Goal: Task Accomplishment & Management: Manage account settings

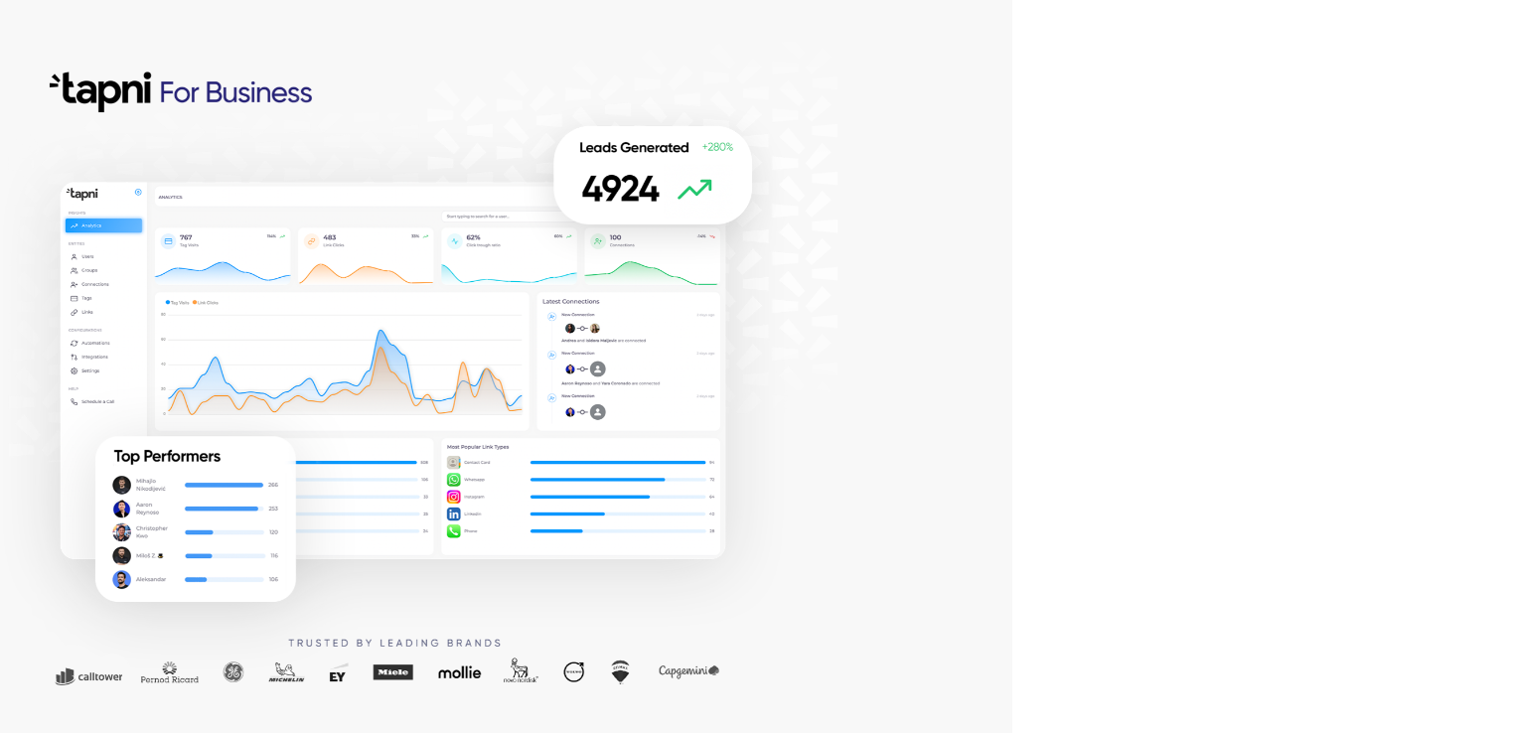
click at [950, 233] on div at bounding box center [506, 366] width 1012 height 733
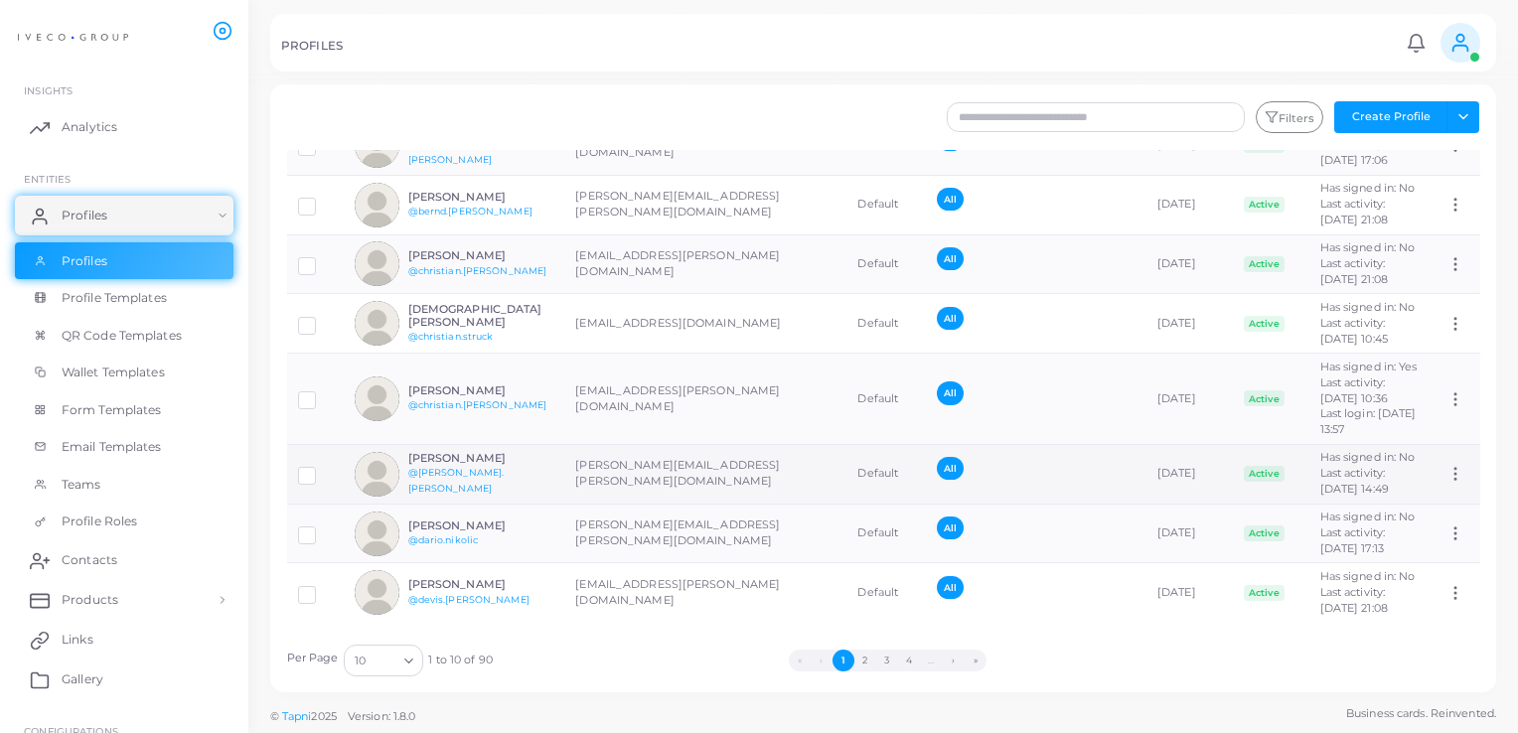
scroll to position [310, 0]
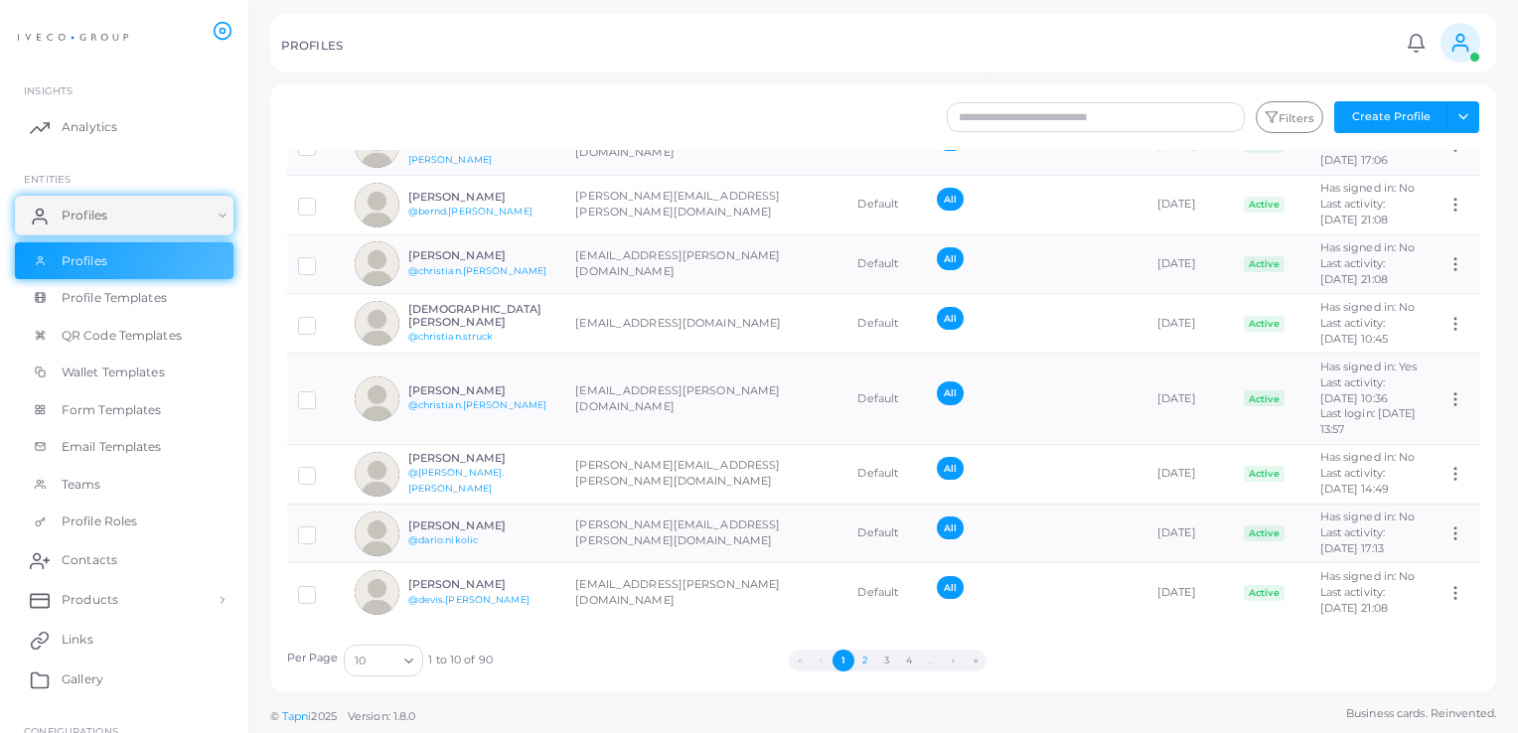
click at [867, 658] on button "2" at bounding box center [865, 661] width 22 height 22
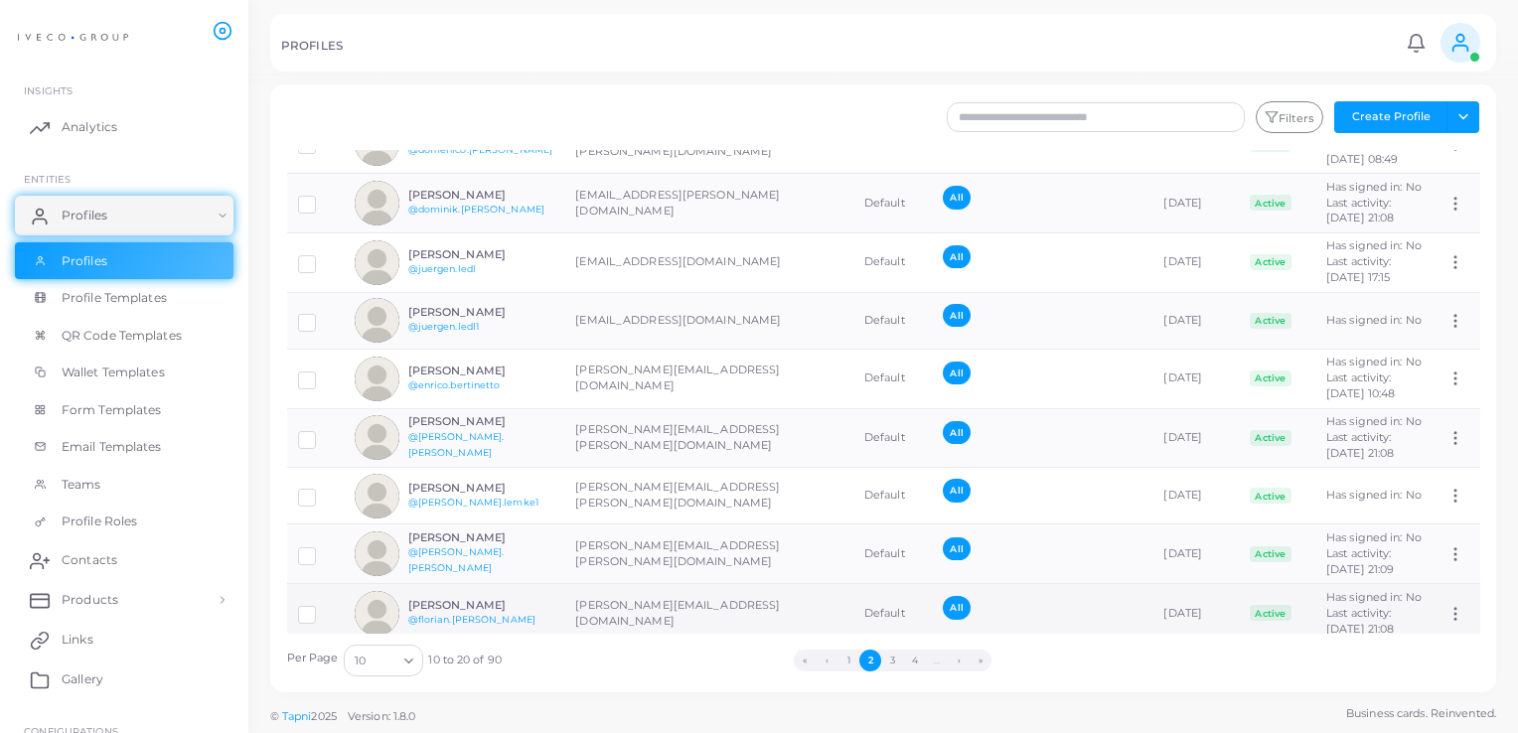
scroll to position [257, 0]
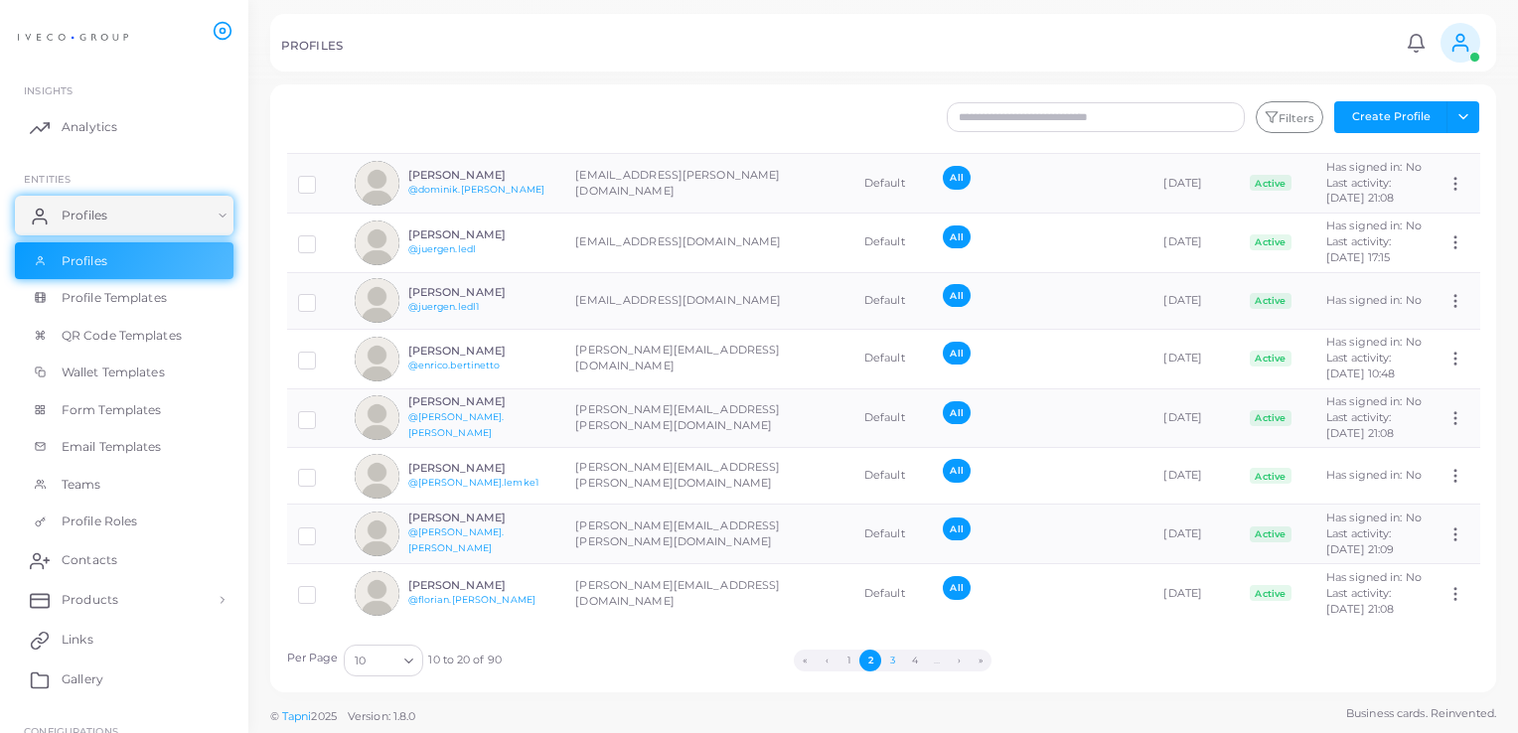
click at [888, 659] on button "3" at bounding box center [892, 661] width 22 height 22
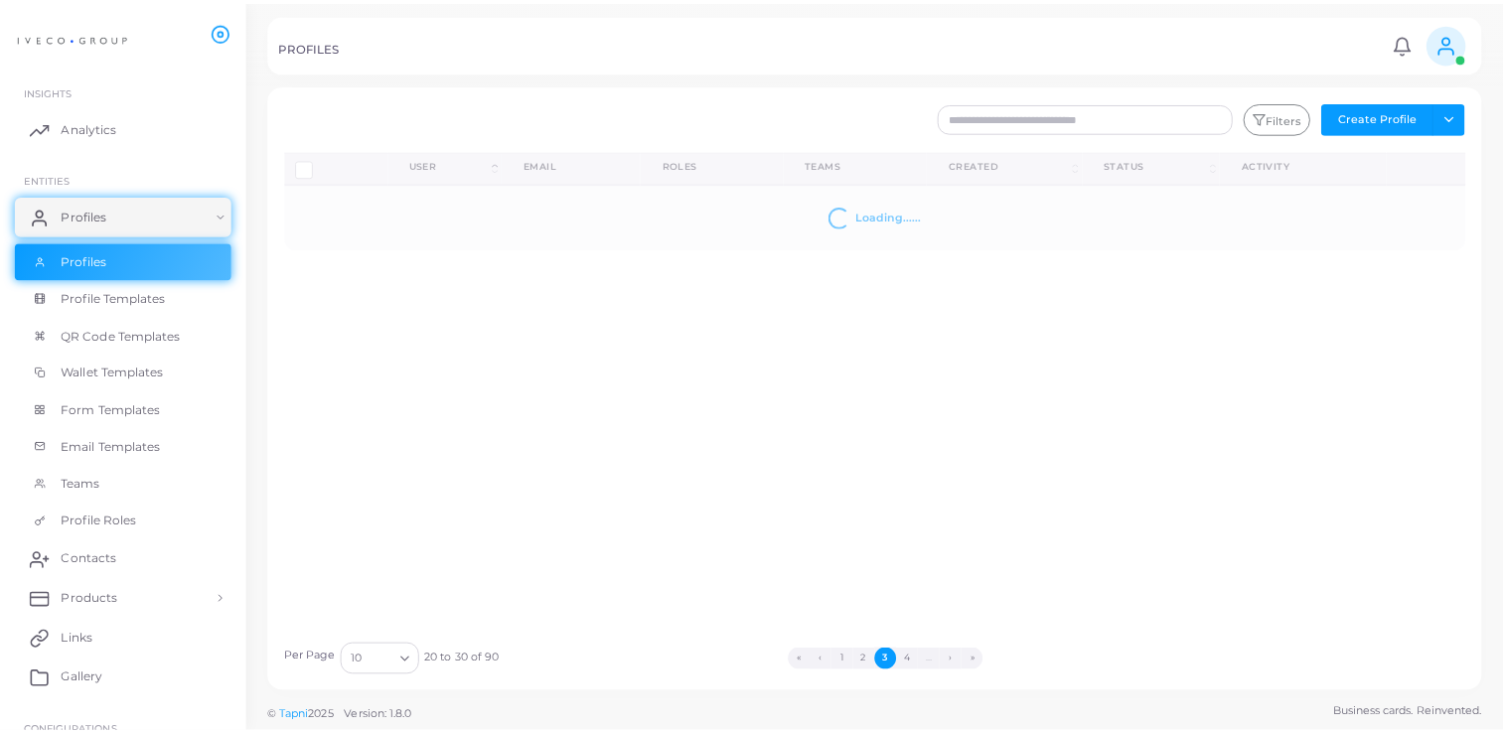
scroll to position [0, 0]
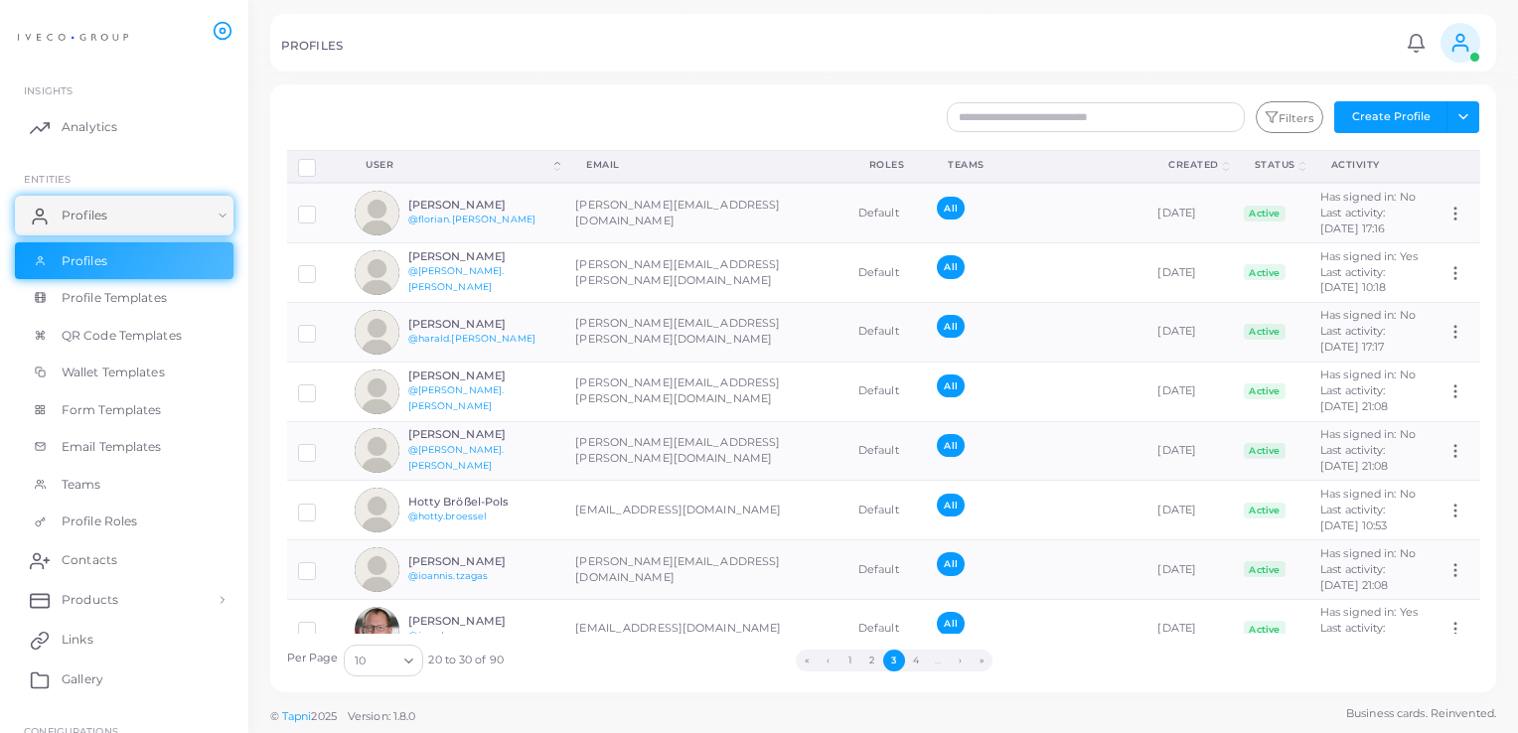
click at [888, 659] on button "3" at bounding box center [894, 661] width 22 height 22
click at [917, 660] on button "4" at bounding box center [916, 661] width 22 height 22
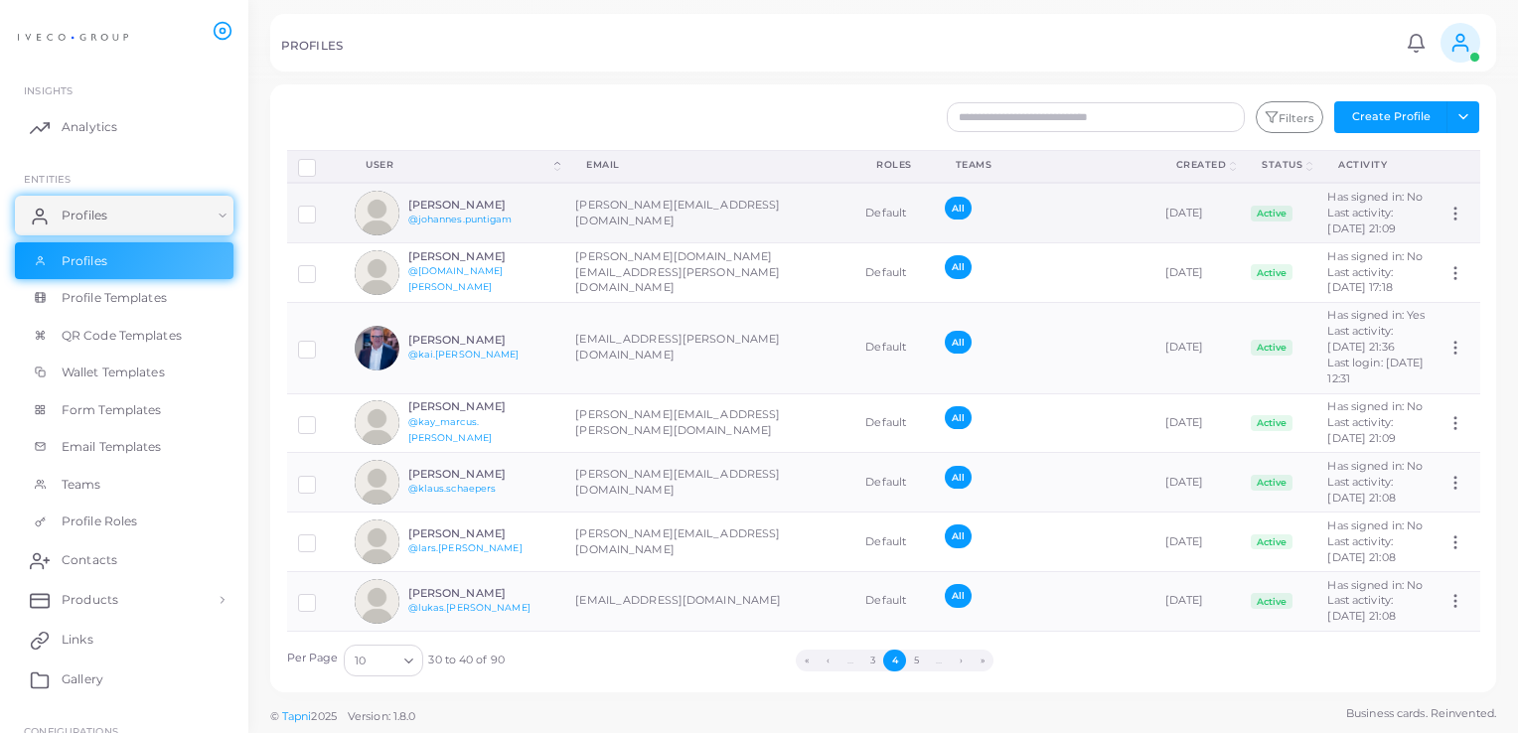
click at [498, 212] on h6 "Johannes Puntigam" at bounding box center [481, 205] width 146 height 13
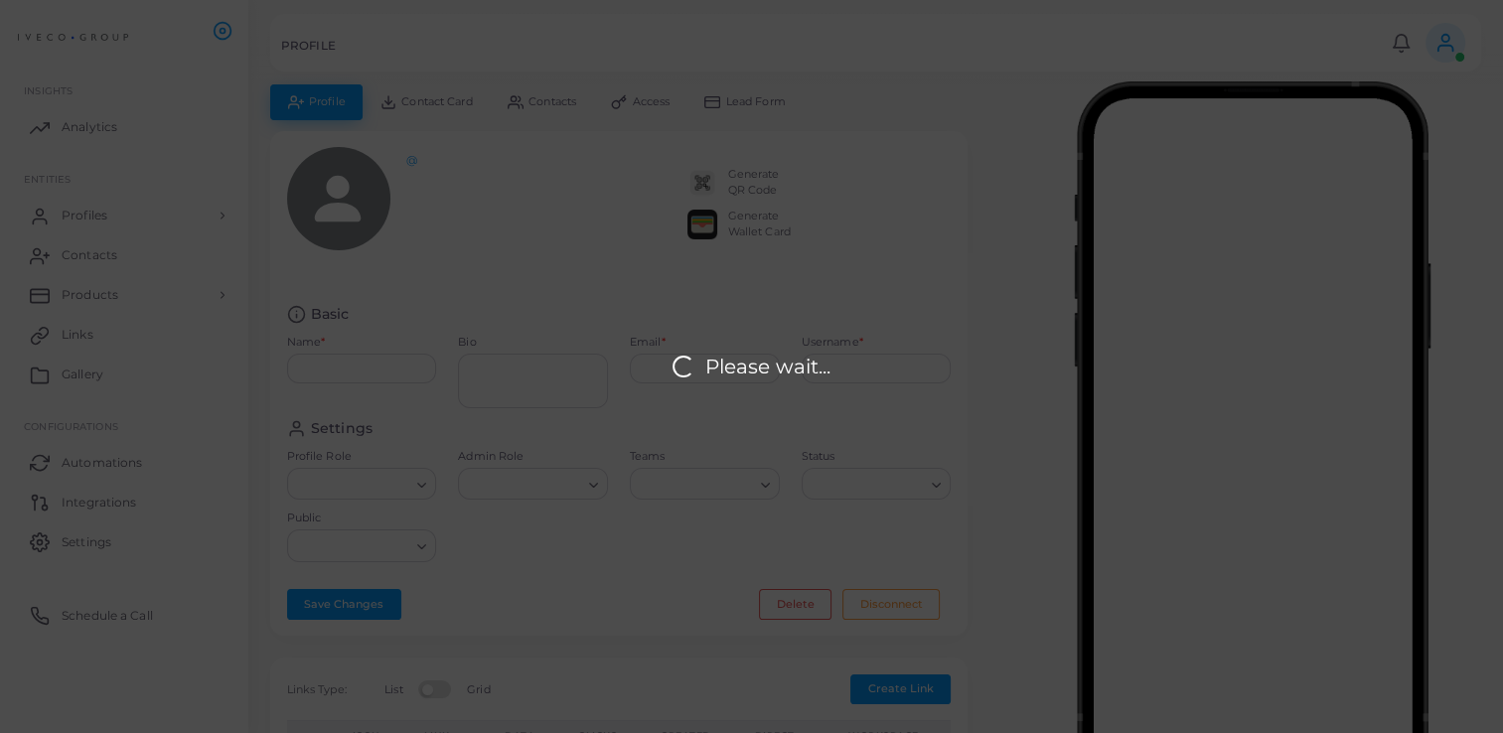
type input "**********"
type textarea "**********"
type input "**********"
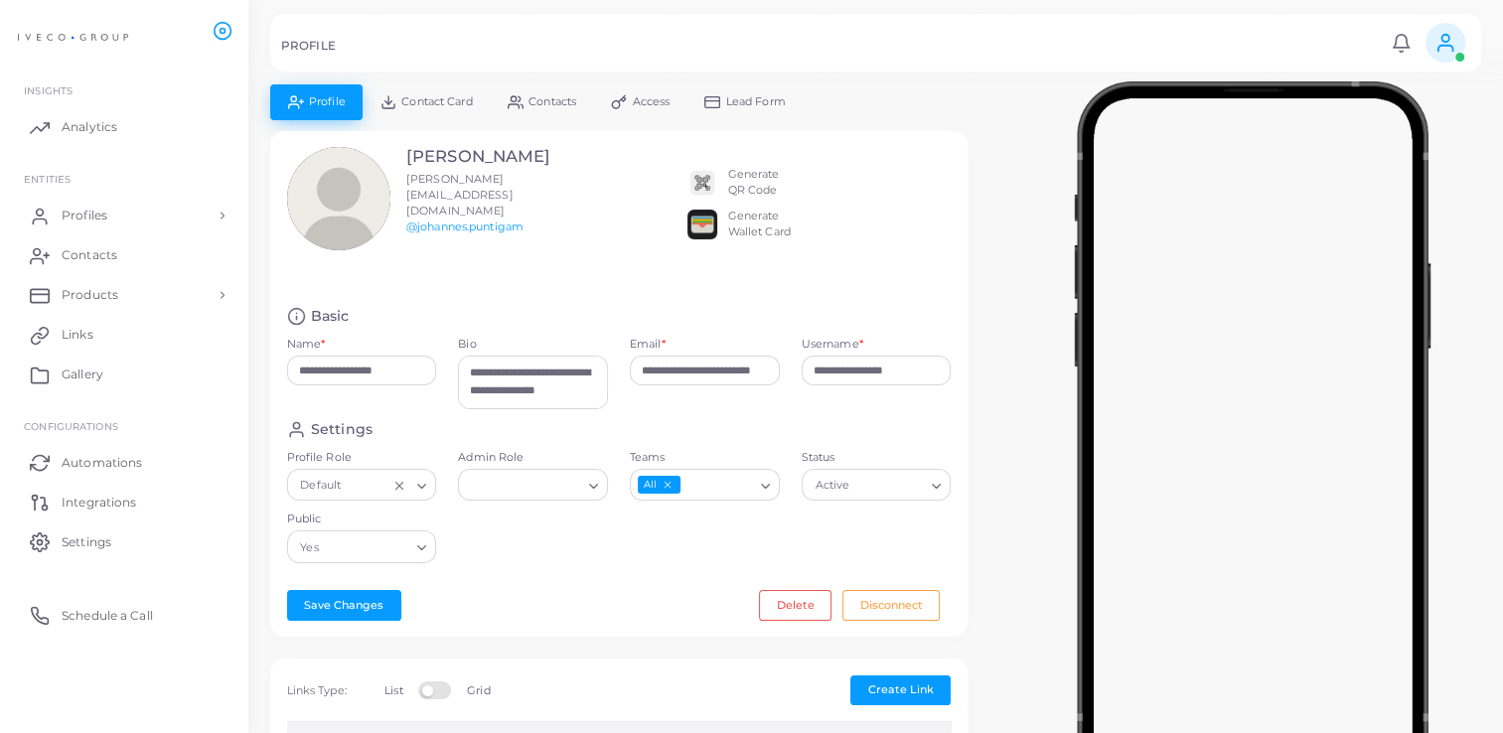
scroll to position [35, 0]
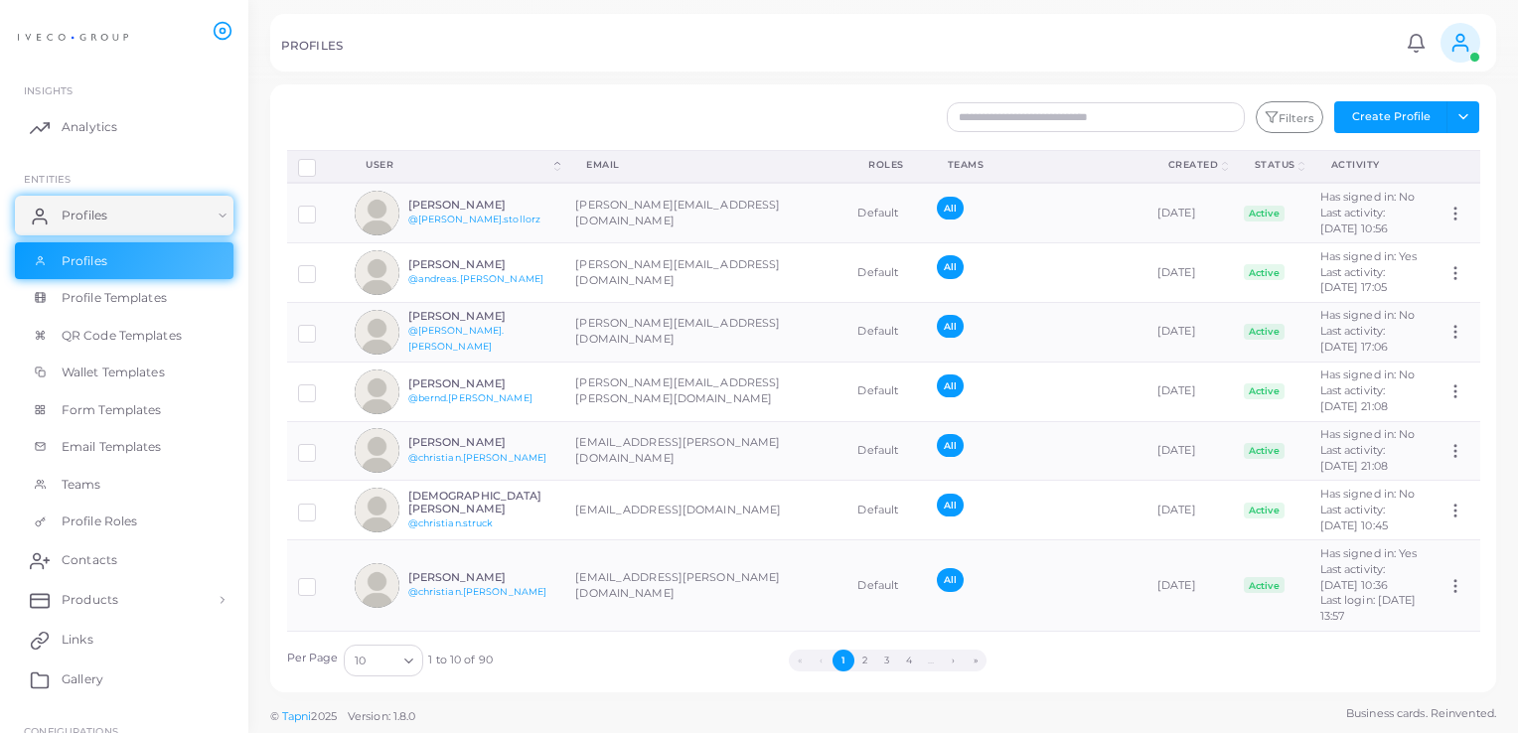
click at [1323, 62] on div "PROFILES Notifications 0 New Mark All As Read Manuela Degoni (manuela.degoni@iv…" at bounding box center [883, 43] width 1226 height 58
click at [87, 213] on span "Profiles" at bounding box center [90, 216] width 46 height 18
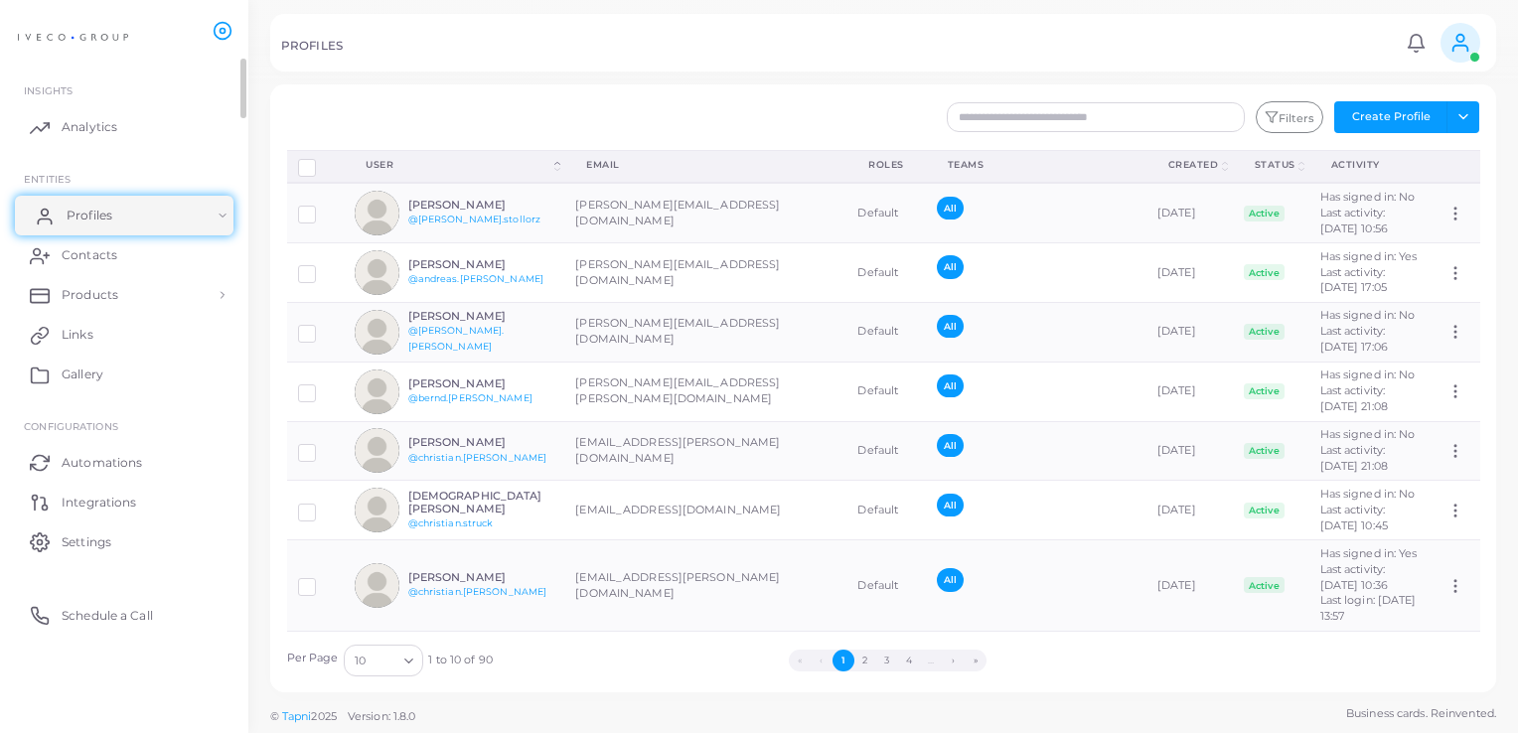
click at [87, 211] on span "Profiles" at bounding box center [90, 216] width 46 height 18
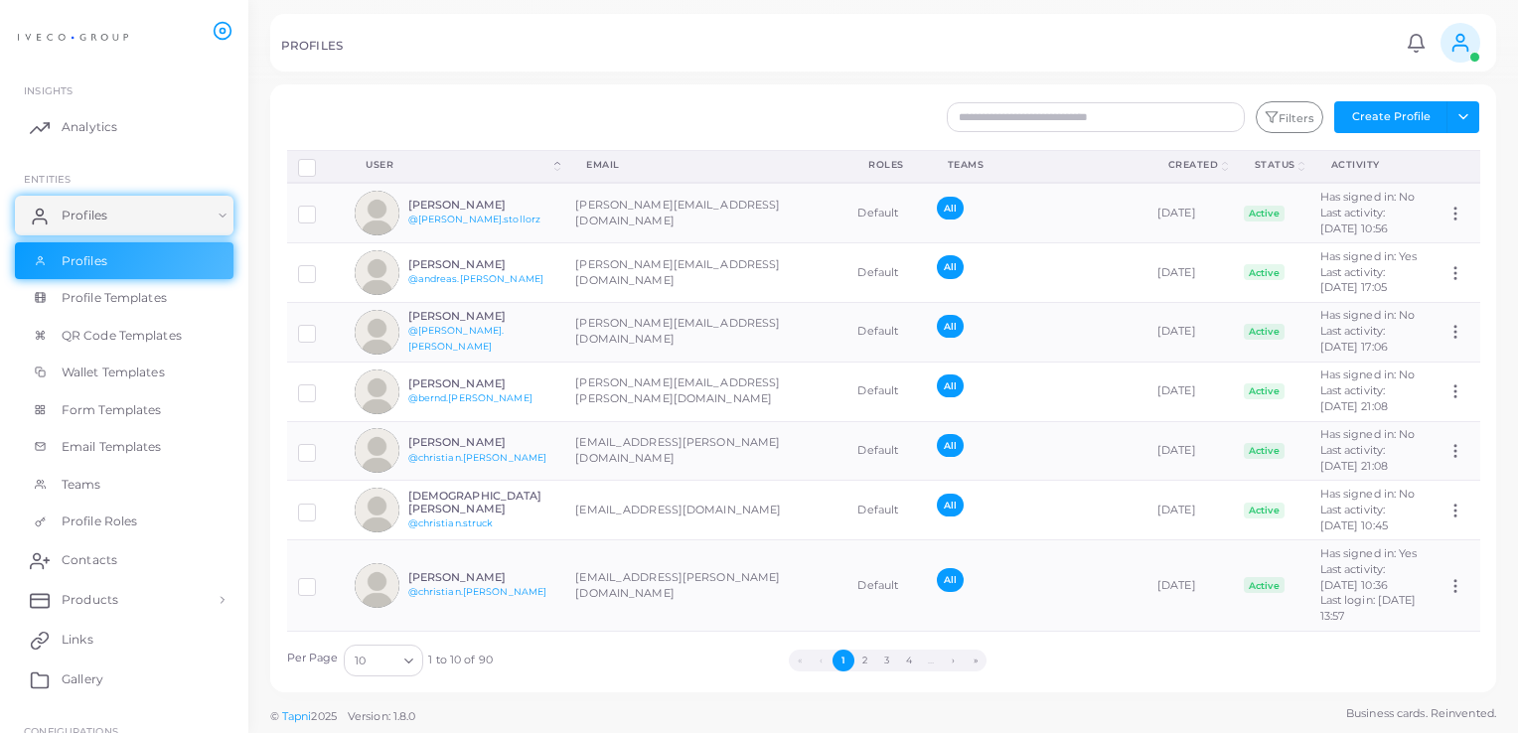
click at [1454, 46] on icon at bounding box center [1460, 43] width 22 height 22
click at [1390, 109] on li "Manuela Degoni (manuela.degoni@ivecogroup.com)" at bounding box center [1403, 126] width 162 height 79
click at [1414, 46] on icon at bounding box center [1415, 43] width 21 height 21
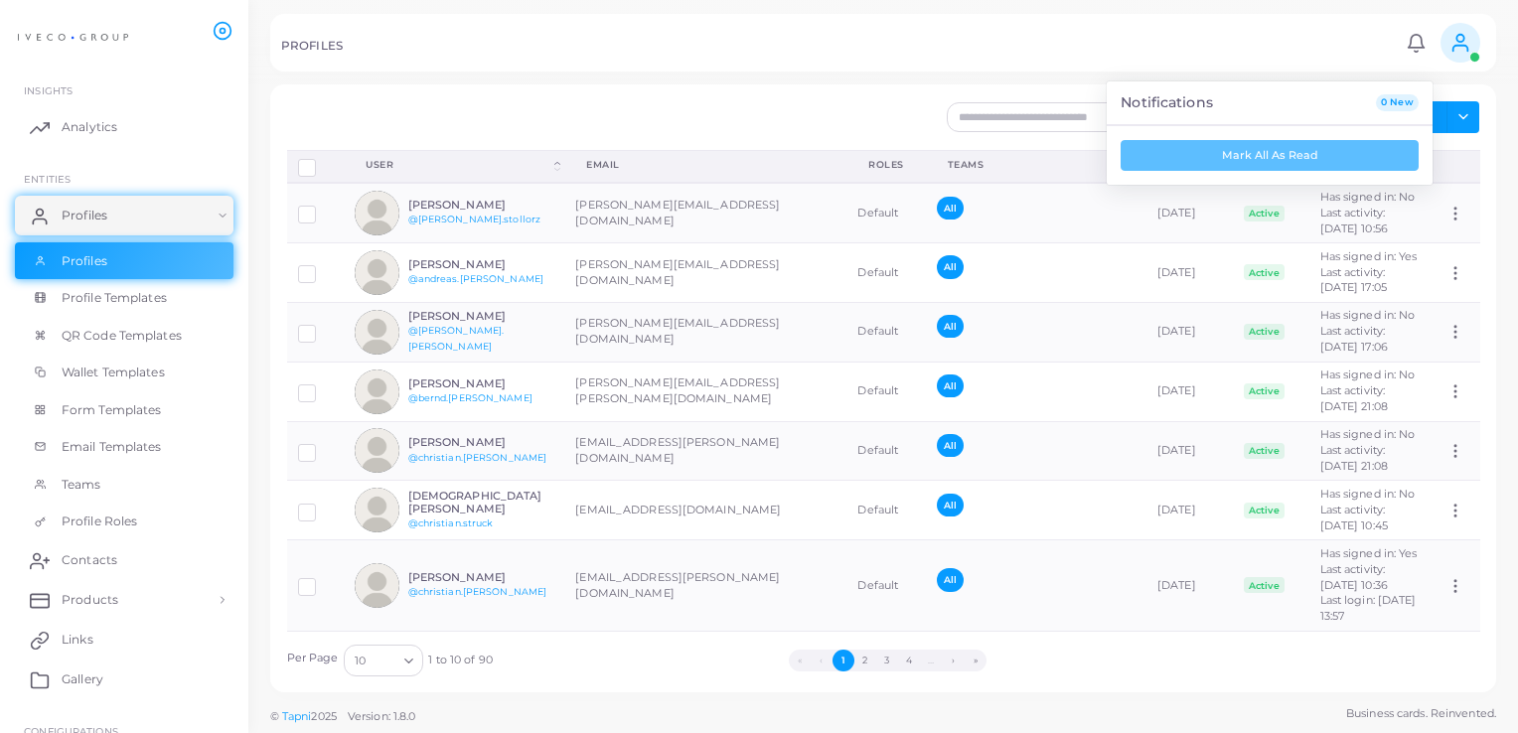
click at [1458, 41] on circle at bounding box center [1459, 38] width 7 height 7
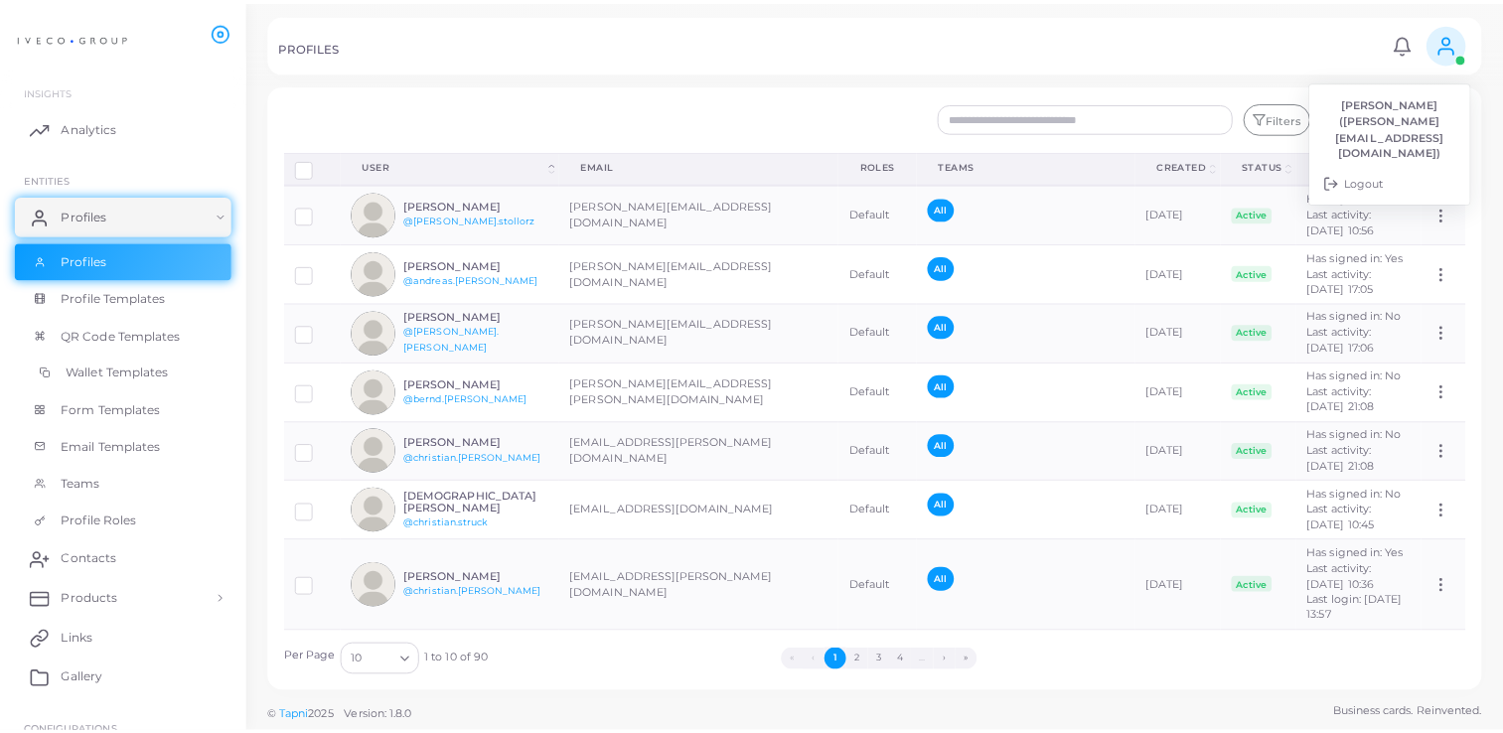
scroll to position [205, 0]
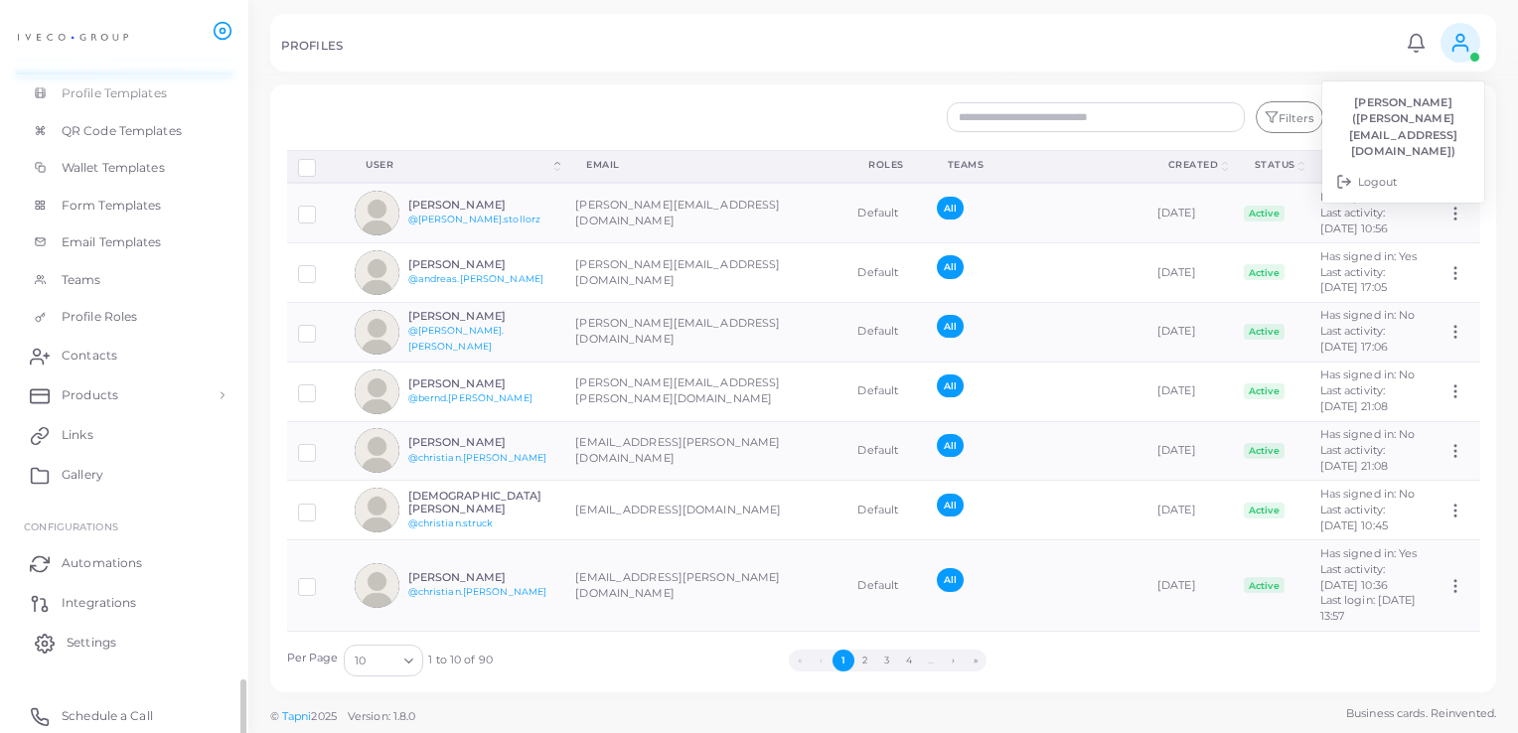
click at [75, 645] on span "Settings" at bounding box center [92, 643] width 50 height 18
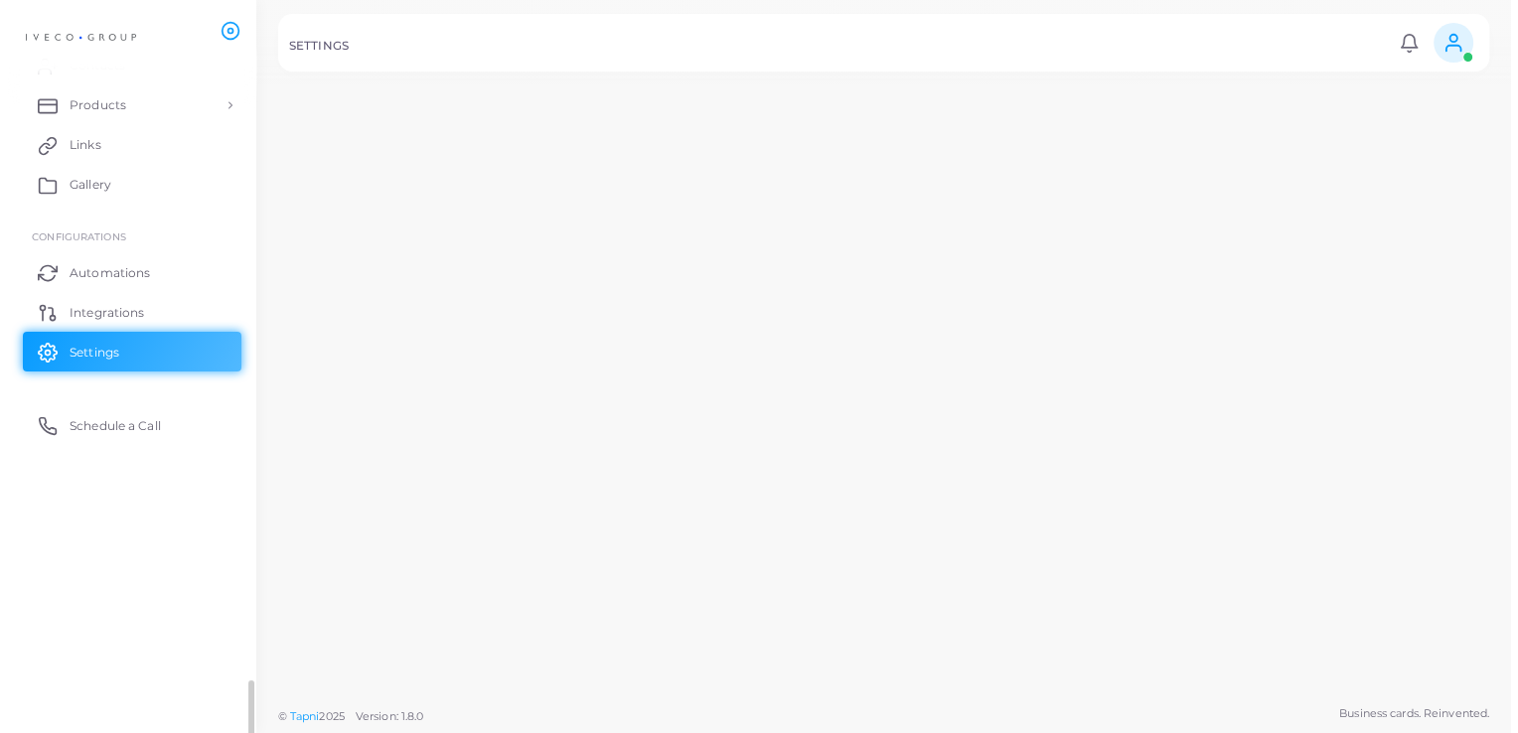
scroll to position [183, 0]
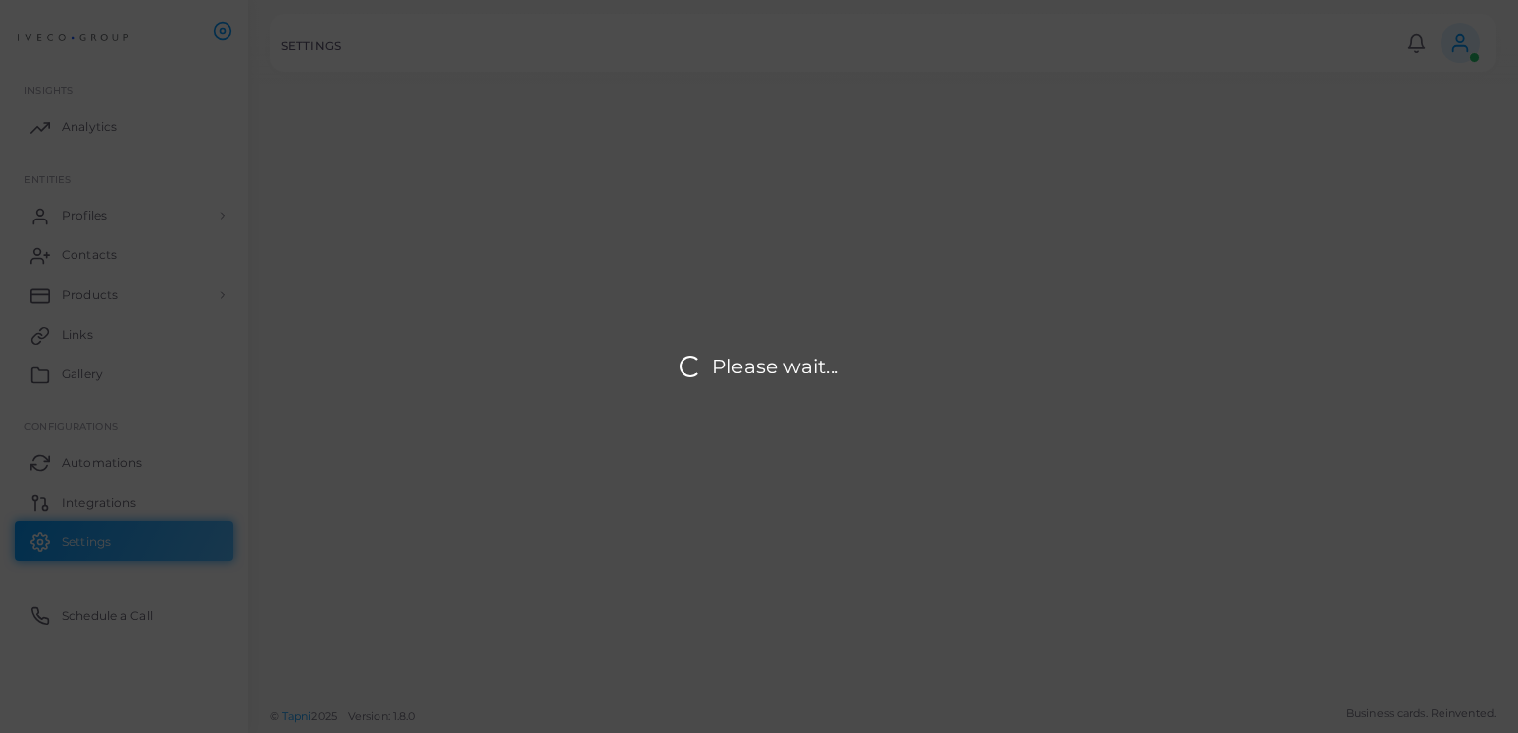
type input "**********"
